Goal: Information Seeking & Learning: Check status

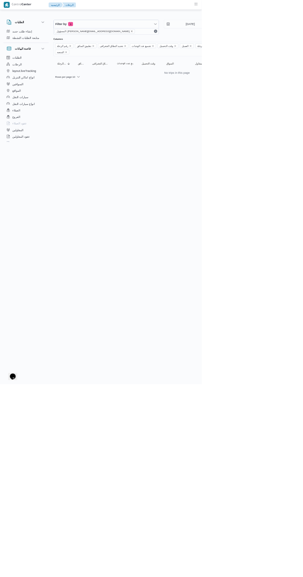
click at [196, 47] on icon "remove selected entity" at bounding box center [197, 47] width 2 height 2
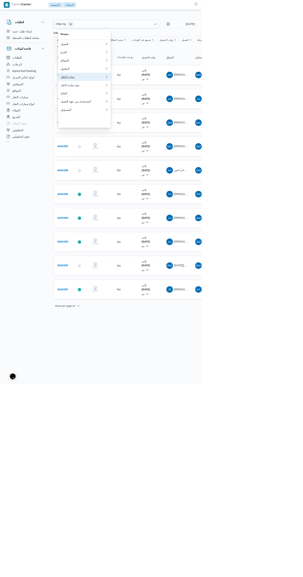
click at [132, 118] on div "سيارة النقل" at bounding box center [124, 115] width 67 height 5
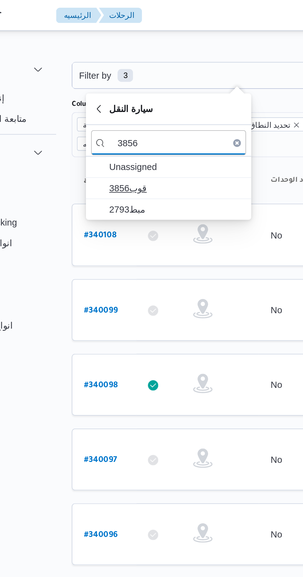
type input "3856"
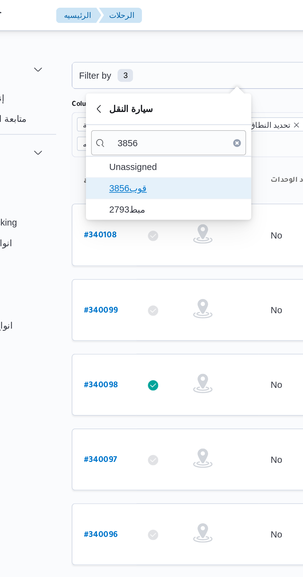
click at [129, 90] on span "3856قوب" at bounding box center [130, 89] width 64 height 7
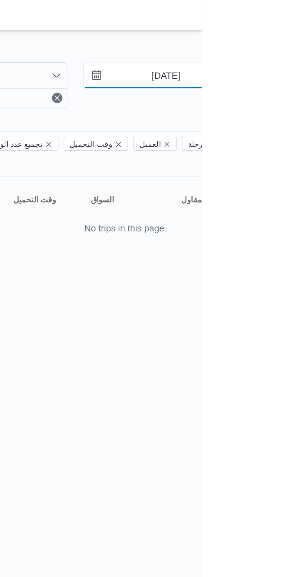
click at [281, 37] on input "21/9/2025" at bounding box center [281, 36] width 70 height 12
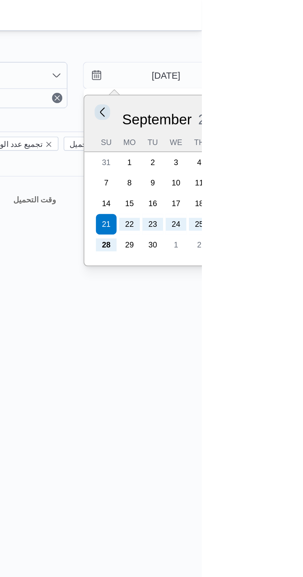
click at [254, 54] on button "Previous Month" at bounding box center [255, 54] width 6 height 6
type input "21/8/2025"
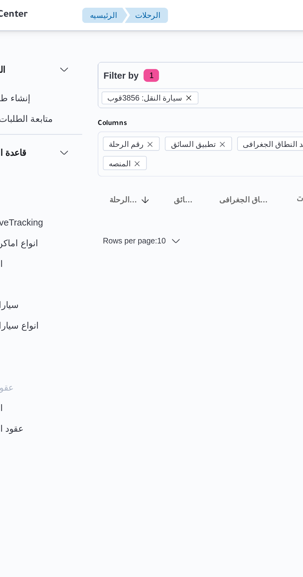
click at [123, 47] on icon "remove selected entity" at bounding box center [124, 47] width 2 height 2
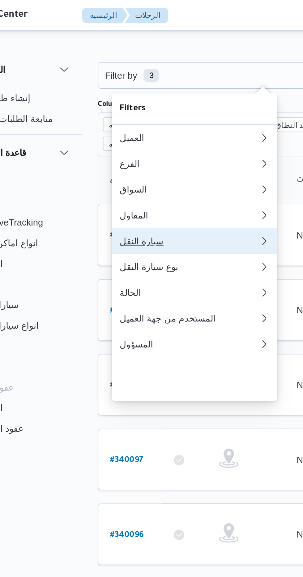
click at [118, 118] on div "سيارة النقل" at bounding box center [123, 115] width 64 height 5
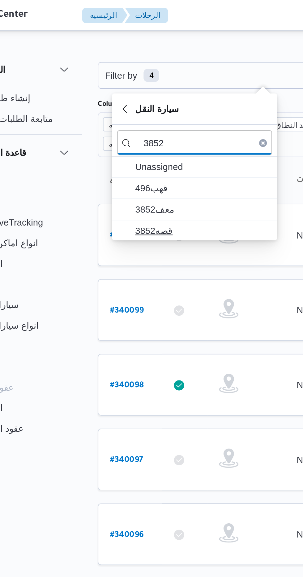
type input "3852"
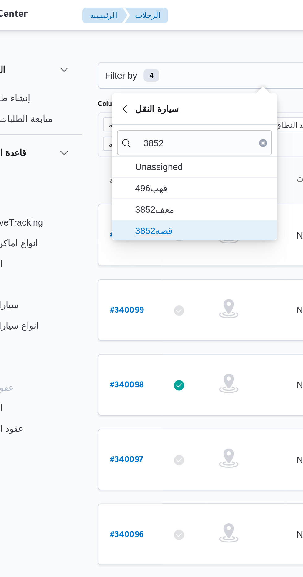
click at [126, 108] on span "قصه3852" at bounding box center [130, 110] width 64 height 7
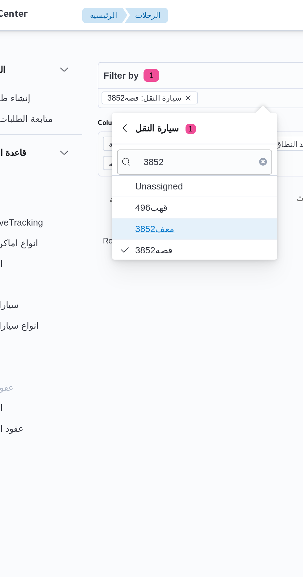
click at [135, 106] on span "معف3852" at bounding box center [130, 109] width 64 height 7
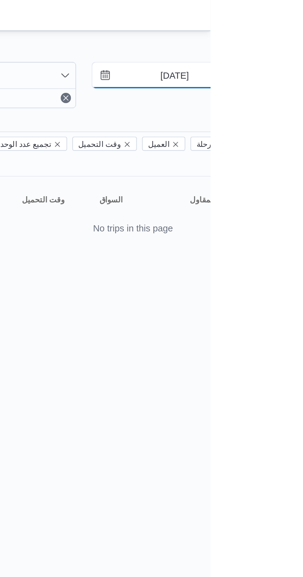
click at [286, 34] on input "21/8/2025" at bounding box center [281, 36] width 70 height 12
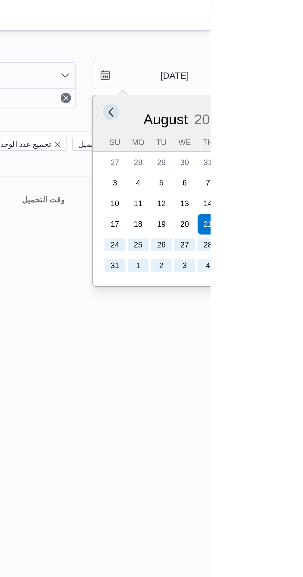
click at [255, 54] on button "Previous Month" at bounding box center [255, 54] width 6 height 6
type input "21/7/2025"
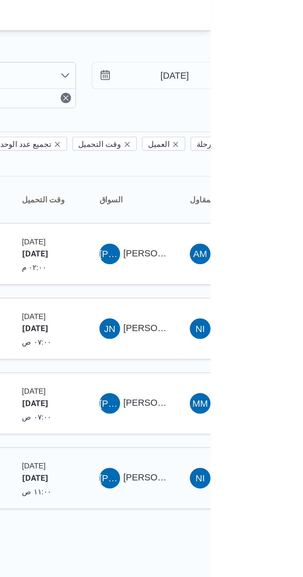
click at [257, 224] on div "JA" at bounding box center [254, 229] width 10 height 10
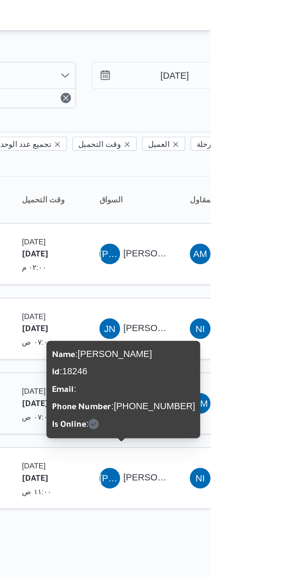
click at [302, 188] on span "MM محمد محمود احمد مسعود" at bounding box center [309, 193] width 32 height 10
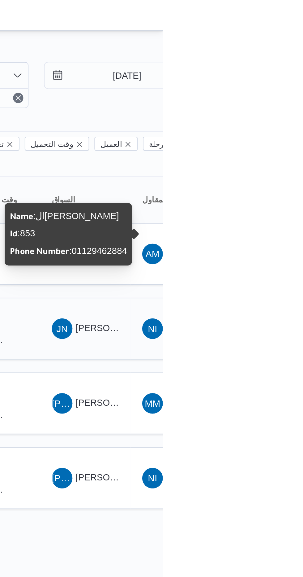
click at [257, 152] on div "JN" at bounding box center [254, 157] width 10 height 10
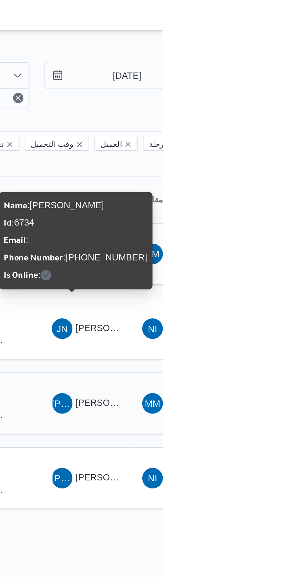
click at [271, 190] on span "جمال احمد عبدالقادر الشرقاوي" at bounding box center [278, 192] width 35 height 5
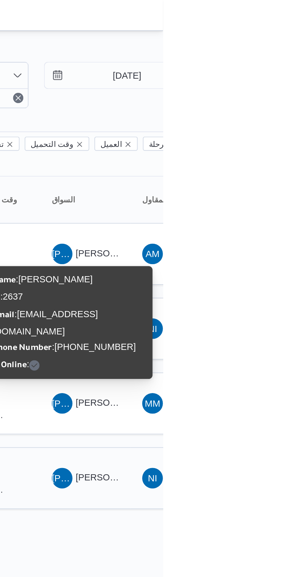
click at [269, 224] on span "JA جمال عبدالناصر صبرى عبدالعزيز" at bounding box center [265, 229] width 32 height 10
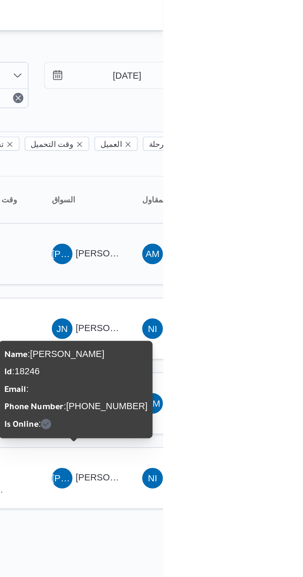
click at [277, 119] on span "جمال عبدالناصر صبري عبدالعزيز" at bounding box center [278, 121] width 35 height 5
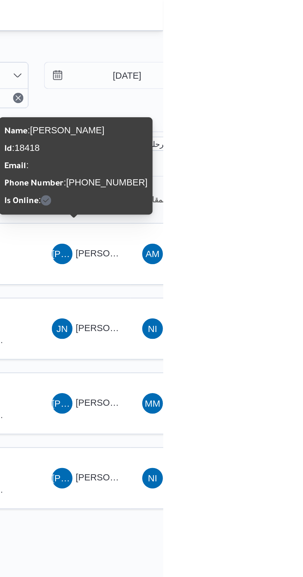
click at [297, 247] on div "Rows per page : 10 1" at bounding box center [266, 253] width 378 height 15
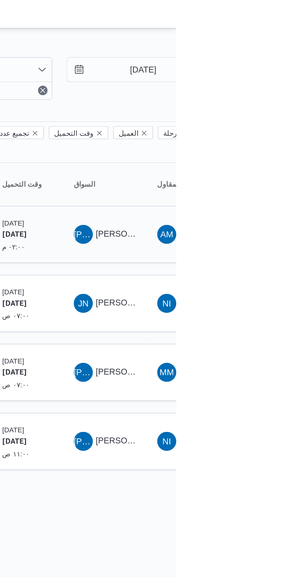
click at [302, 117] on span "AM الهامي محمد خالد علي" at bounding box center [309, 122] width 32 height 10
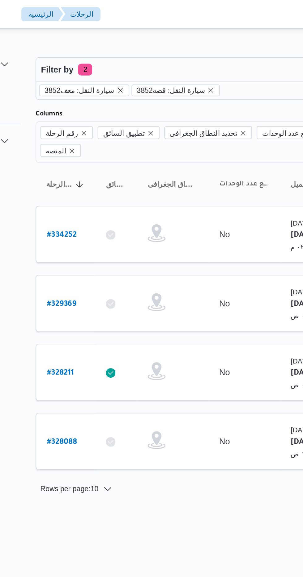
click at [122, 47] on icon "remove selected entity" at bounding box center [124, 47] width 4 height 4
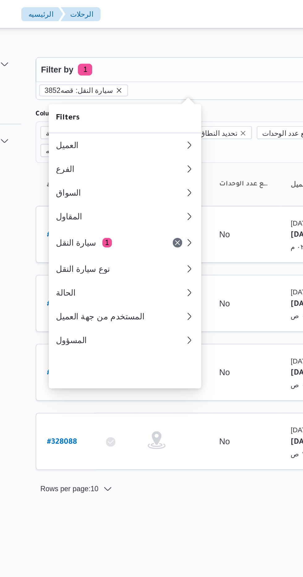
click at [122, 48] on icon "remove selected entity" at bounding box center [124, 47] width 4 height 4
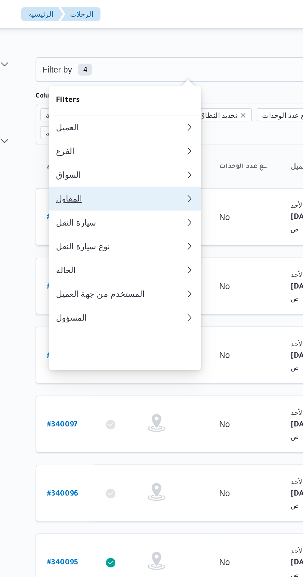
click at [127, 107] on button "المقاول" at bounding box center [126, 103] width 79 height 12
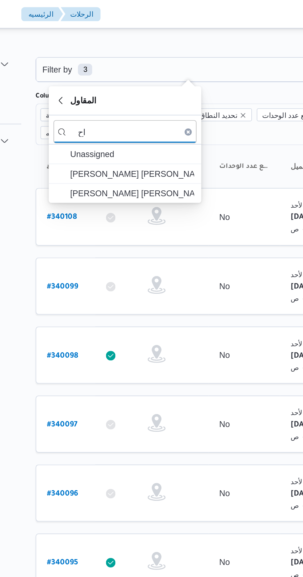
type input "ا"
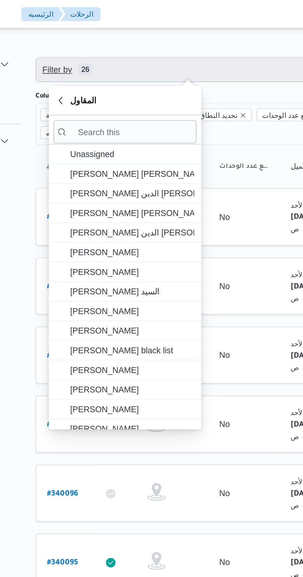
click at [153, 32] on span "Filter by 26" at bounding box center [159, 36] width 157 height 12
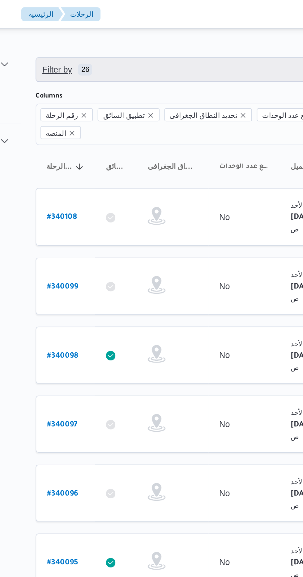
click at [152, 37] on span "Filter by 26" at bounding box center [159, 36] width 157 height 12
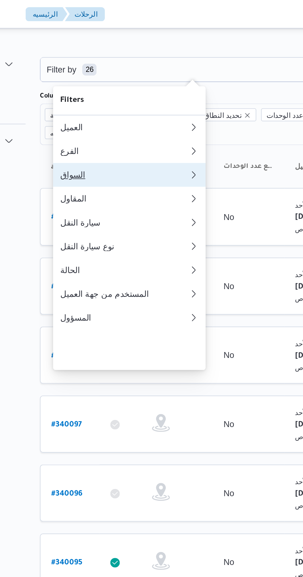
click at [129, 93] on button "السواق" at bounding box center [126, 91] width 79 height 12
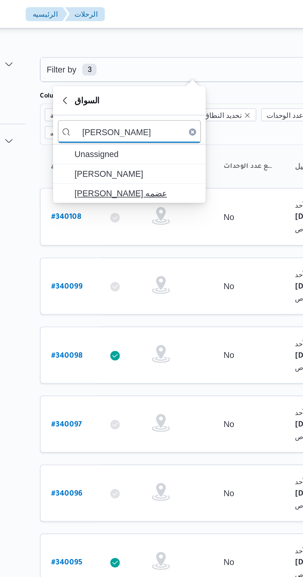
type input "احمد محمد عبدالوها"
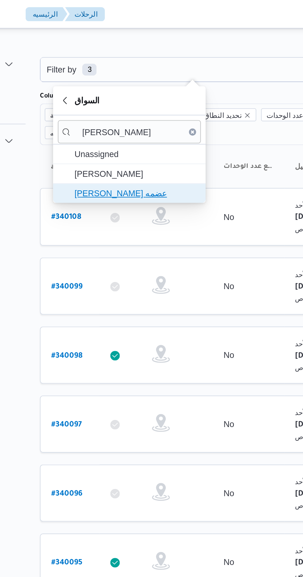
click at [138, 100] on span "احمد محمد عبدالوهاب عضمه" at bounding box center [130, 100] width 64 height 7
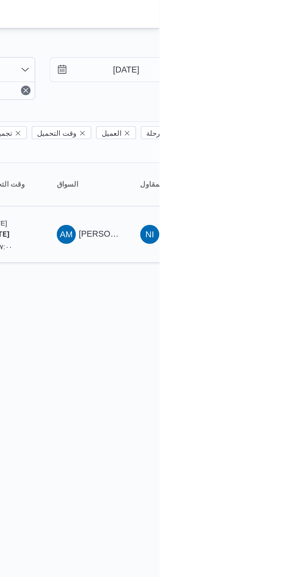
click at [273, 119] on span "احمد محمد عبدالوهاب عضمه" at bounding box center [285, 121] width 48 height 5
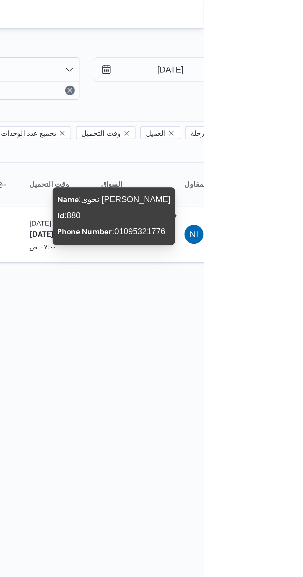
click at [271, 109] on div "Name : نجوي ابراهيم حافظ احمد Id : 880 Phone Number : 01095321776" at bounding box center [256, 112] width 59 height 25
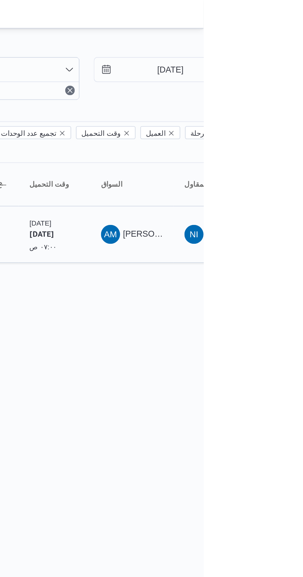
click at [274, 119] on span "احمد محمد عبدالوهاب عضمه" at bounding box center [285, 121] width 48 height 5
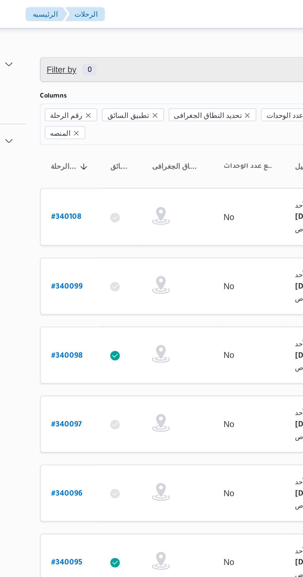
click at [108, 31] on span "Filter by 0" at bounding box center [159, 36] width 157 height 12
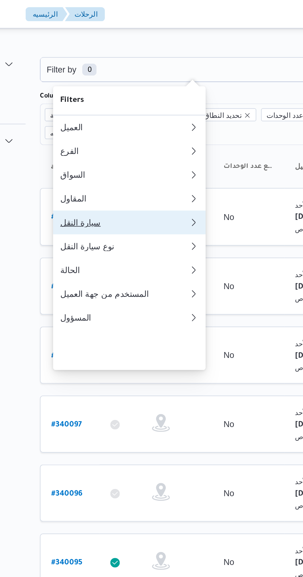
click at [100, 118] on div "سيارة النقل" at bounding box center [124, 115] width 67 height 5
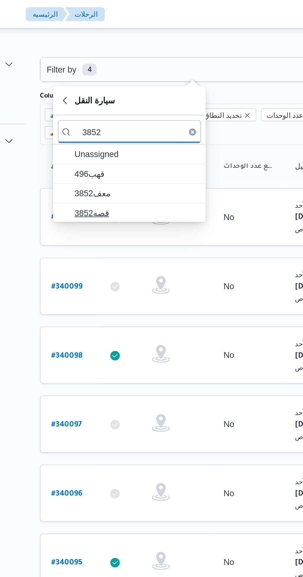
type input "3852"
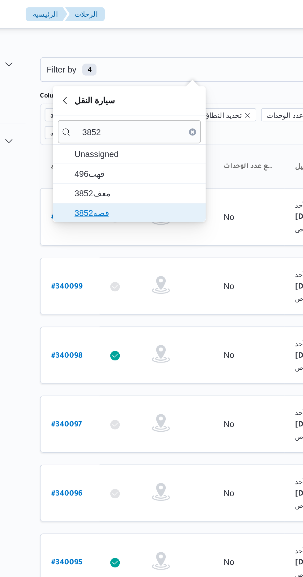
click at [105, 109] on span "قصه3852" at bounding box center [130, 110] width 64 height 7
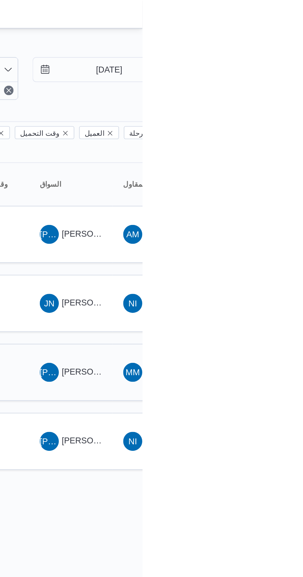
click at [284, 183] on td "السواق JA جمال احمد عبدالقادر الشرقاوي" at bounding box center [265, 193] width 43 height 30
click at [265, 190] on span "جمال احمد عبدالقادر الشرقاوي" at bounding box center [278, 192] width 35 height 5
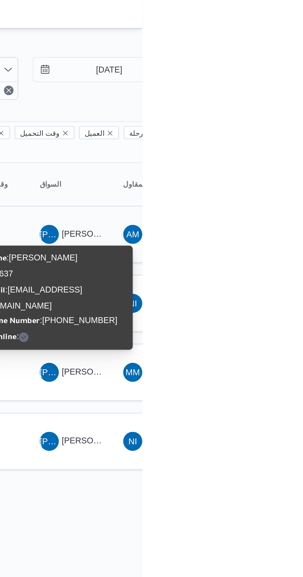
click at [276, 119] on span "جمال عبدالناصر صبري عبدالعزيز" at bounding box center [278, 121] width 35 height 5
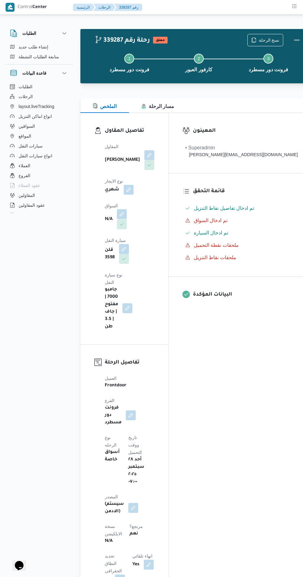
click at [120, 209] on button "button" at bounding box center [122, 214] width 10 height 10
click at [83, 234] on input "اختار السواق" at bounding box center [83, 234] width 1 height 7
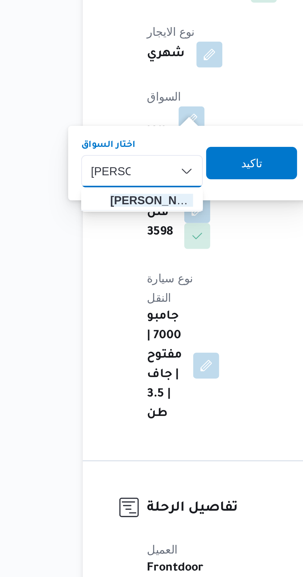
type input "[PERSON_NAME]"
